Goal: Transaction & Acquisition: Download file/media

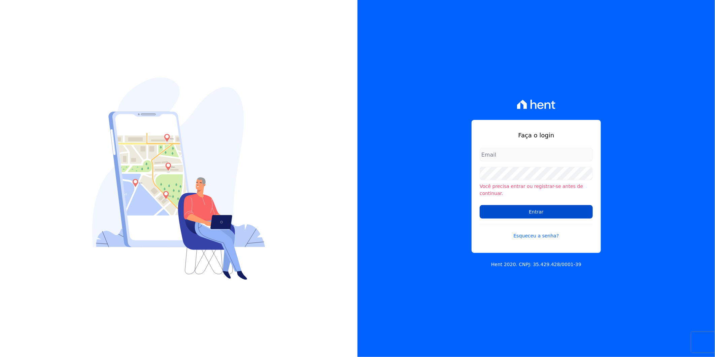
type input "artur@fontouraengenharia.com.br"
click at [539, 207] on input "Entrar" at bounding box center [536, 211] width 113 height 13
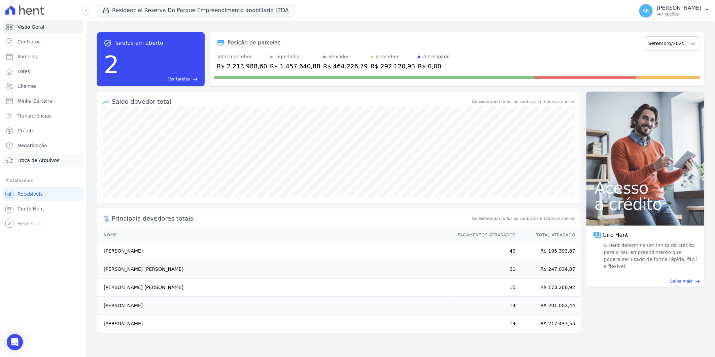
click at [48, 163] on span "Troca de Arquivos" at bounding box center [39, 160] width 42 height 7
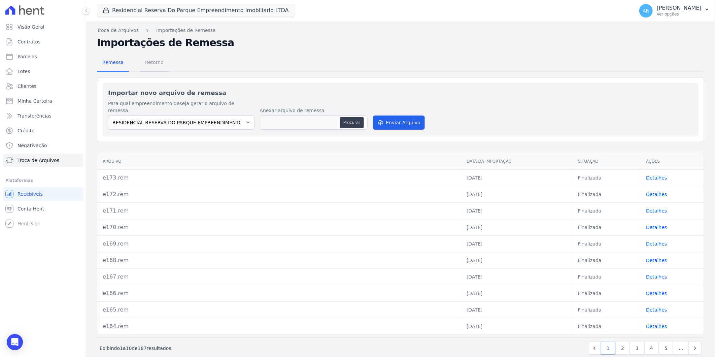
click at [157, 62] on span "Retorno" at bounding box center [154, 62] width 27 height 13
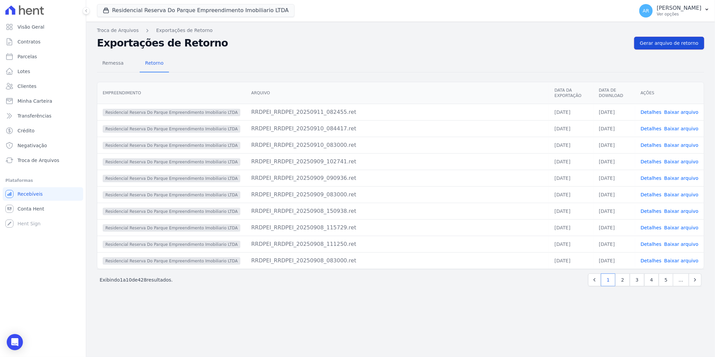
click at [652, 39] on link "Gerar arquivo de retorno" at bounding box center [669, 43] width 70 height 13
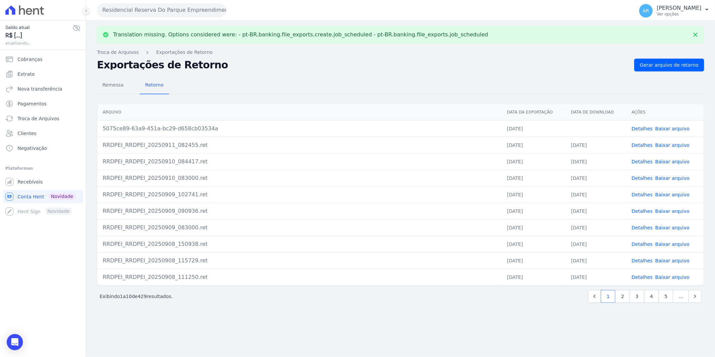
click at [675, 127] on link "Baixar arquivo" at bounding box center [672, 128] width 34 height 5
